Goal: Task Accomplishment & Management: Use online tool/utility

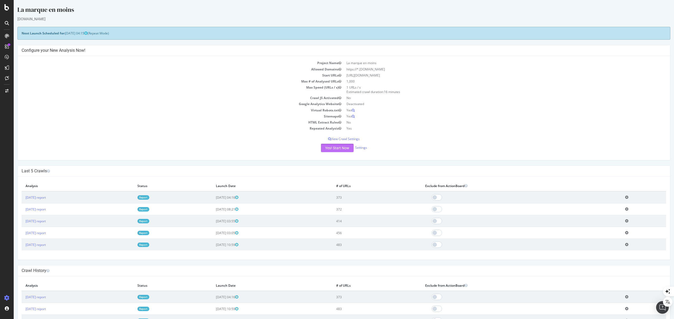
click at [330, 149] on button "Yes! Start Now" at bounding box center [337, 148] width 33 height 8
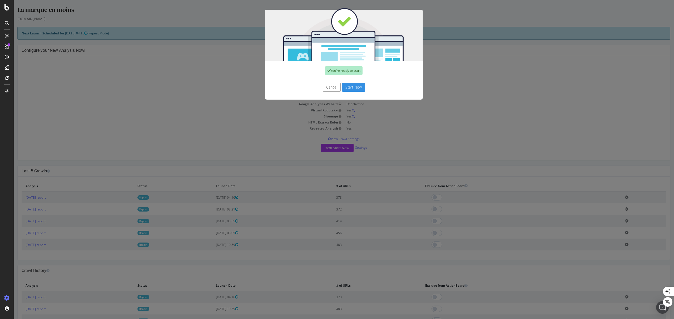
click at [358, 86] on button "Start Now" at bounding box center [353, 87] width 23 height 9
